Goal: Navigation & Orientation: Find specific page/section

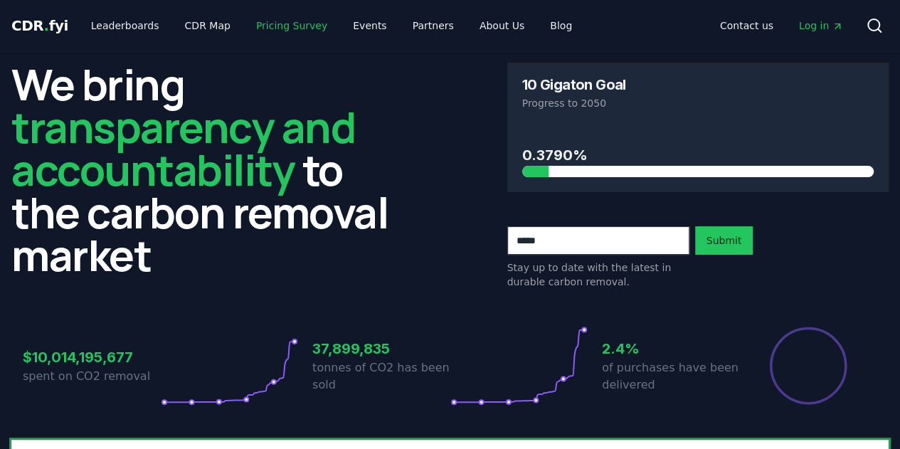
click at [280, 30] on link "Pricing Survey" at bounding box center [292, 26] width 94 height 26
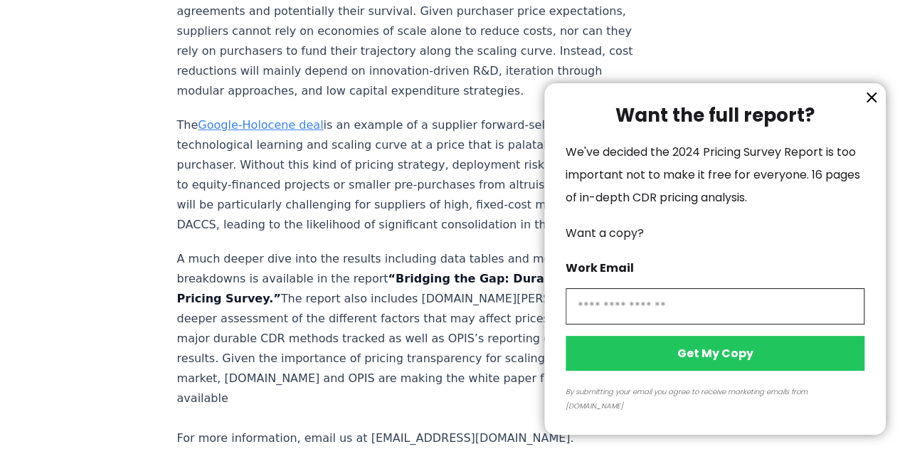
scroll to position [2632, 0]
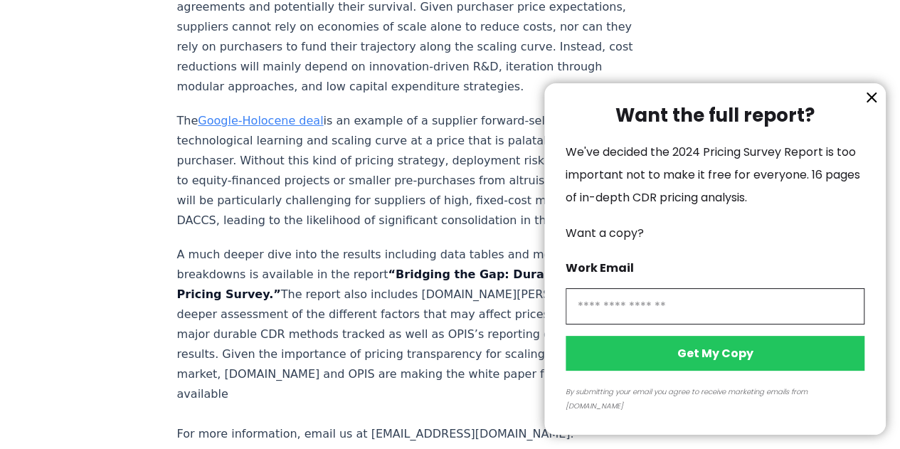
click at [871, 102] on icon "information" at bounding box center [871, 97] width 9 height 9
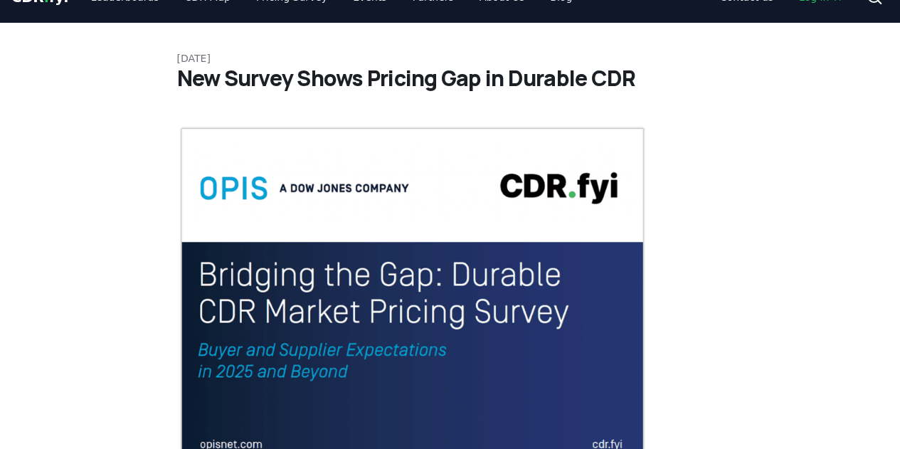
scroll to position [0, 0]
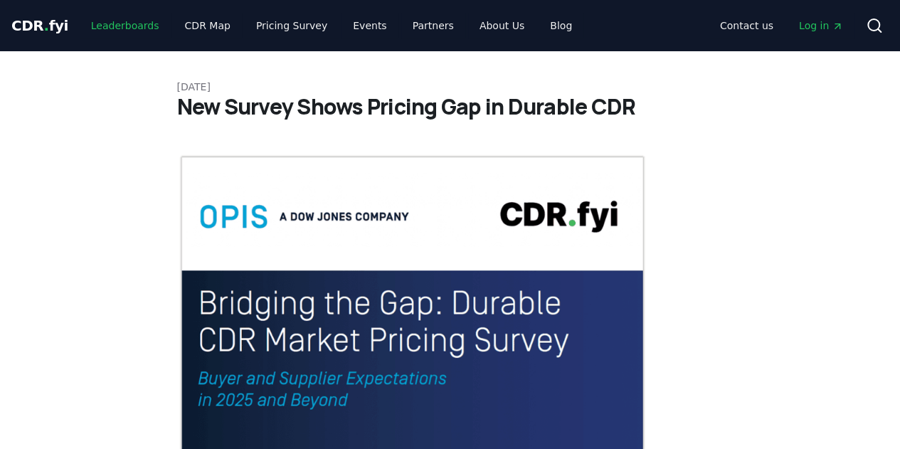
click at [114, 23] on link "Leaderboards" at bounding box center [125, 26] width 91 height 26
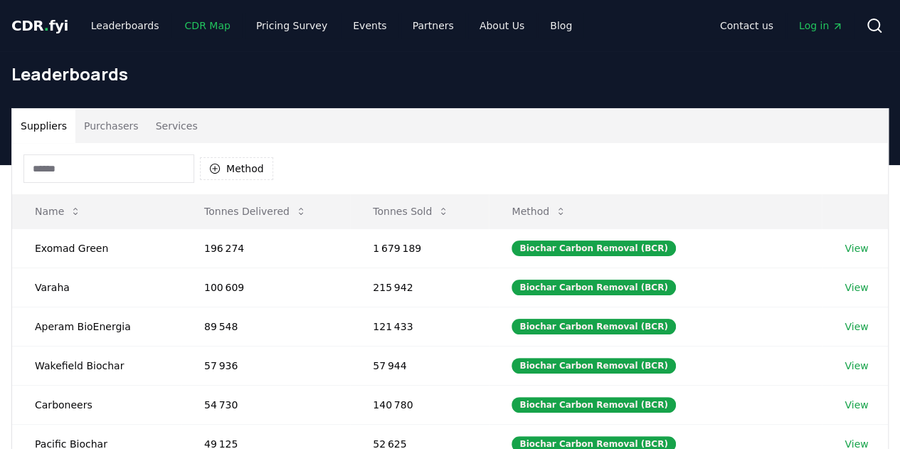
click at [183, 31] on link "CDR Map" at bounding box center [208, 26] width 68 height 26
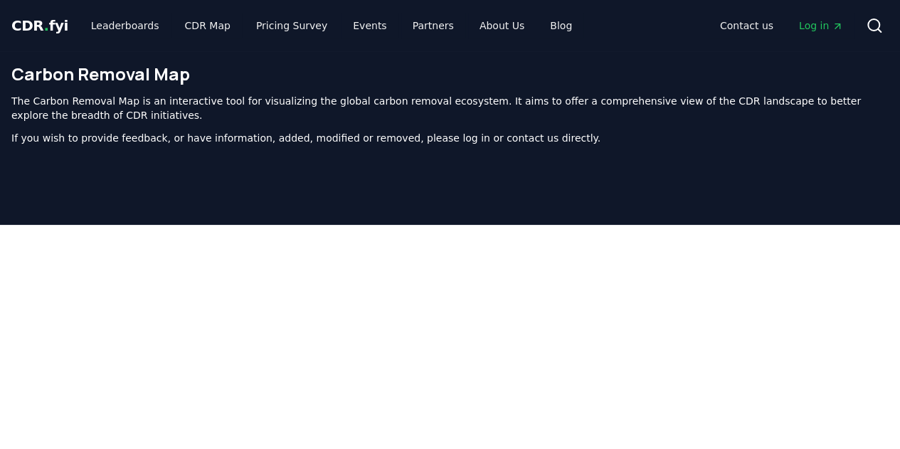
scroll to position [452, 0]
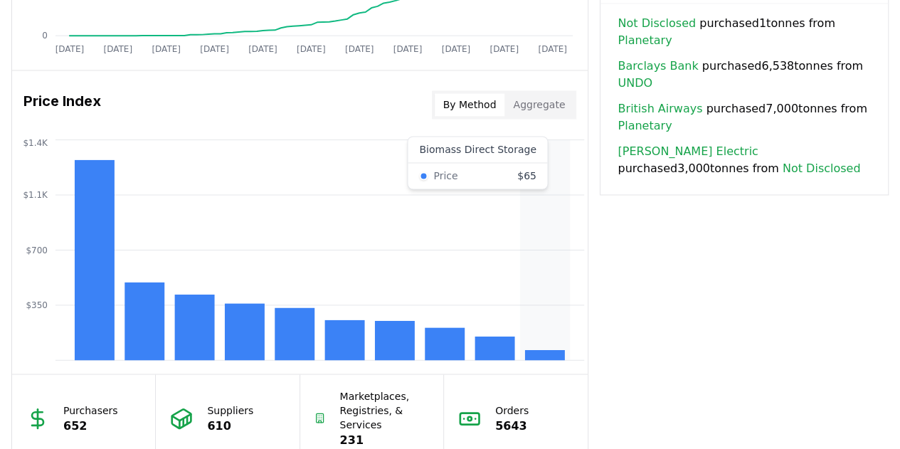
scroll to position [1138, 0]
